Goal: Information Seeking & Learning: Learn about a topic

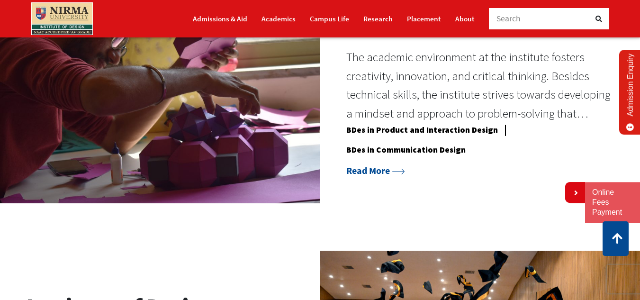
scroll to position [774, 0]
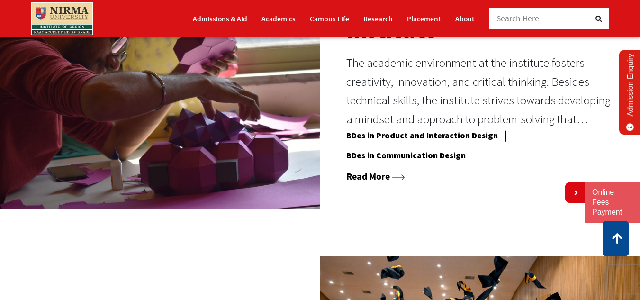
click at [402, 182] on link "Read More" at bounding box center [375, 176] width 59 height 12
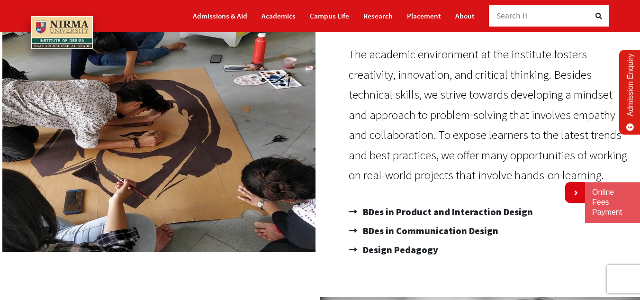
scroll to position [103, 0]
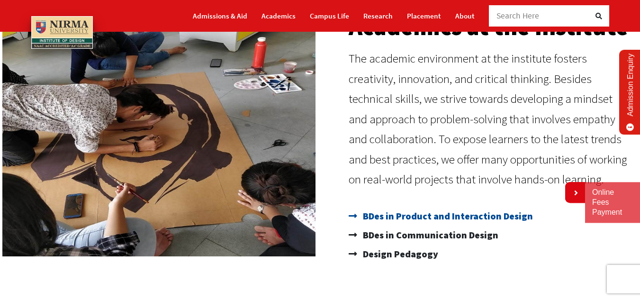
click at [455, 219] on span "BDes in Product and Interaction Design" at bounding box center [446, 215] width 172 height 19
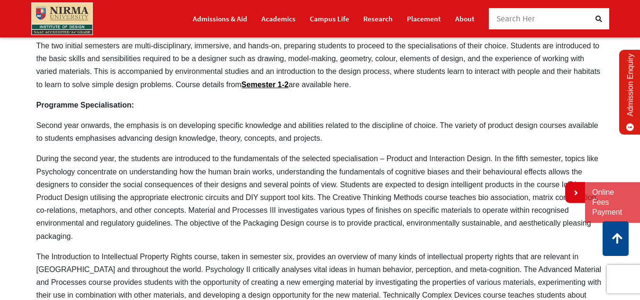
scroll to position [275, 0]
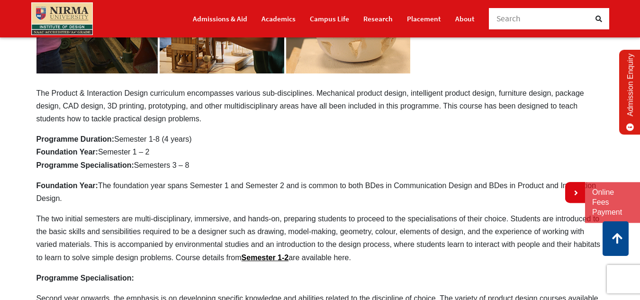
drag, startPoint x: 104, startPoint y: 136, endPoint x: 200, endPoint y: 141, distance: 95.8
click at [200, 141] on p "Programme Duration: Semester 1-8 (4 years) Foundation Year: Semester 1 – 2 Prog…" at bounding box center [319, 152] width 567 height 39
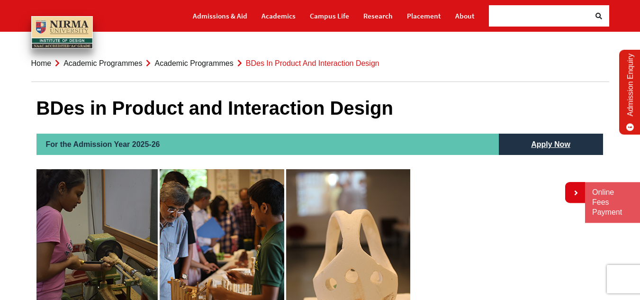
scroll to position [0, 0]
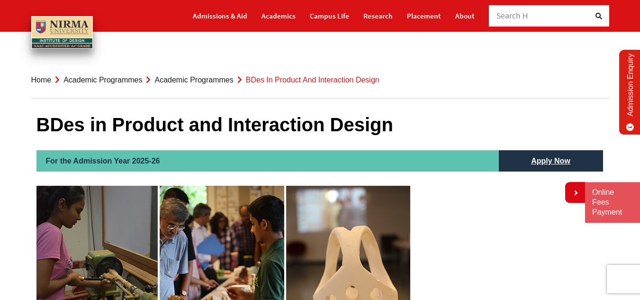
click at [269, 166] on h2 "For the Admission Year 2025-26" at bounding box center [267, 160] width 462 height 21
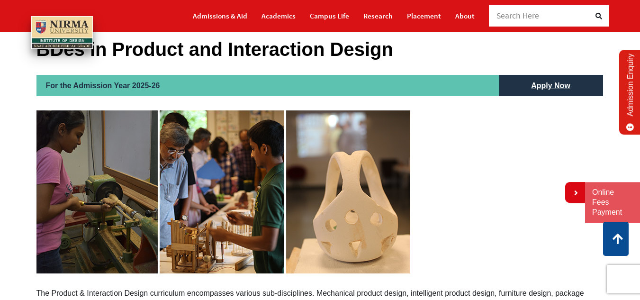
scroll to position [9, 0]
